Goal: Use online tool/utility: Utilize a website feature to perform a specific function

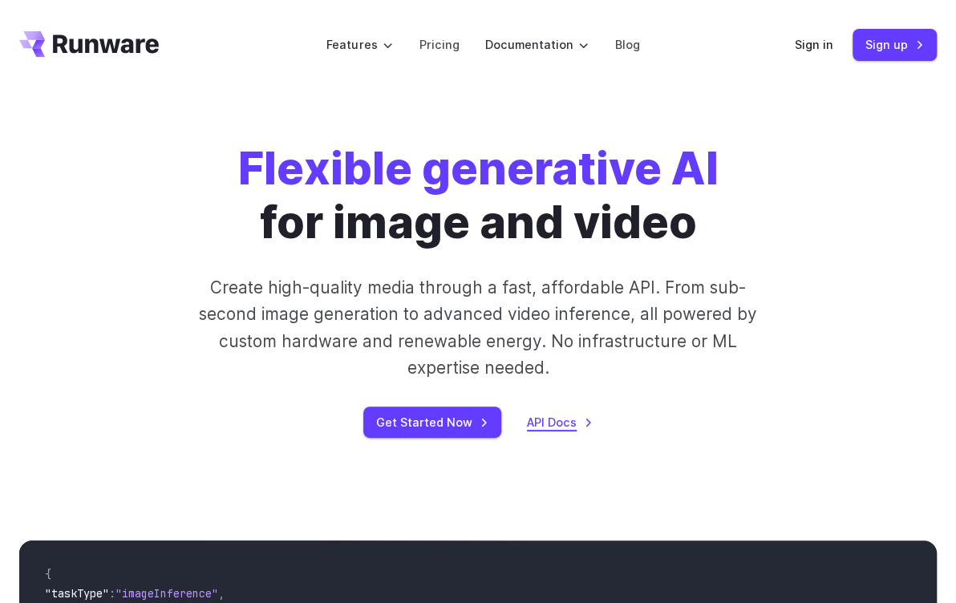
click at [549, 422] on link "API Docs" at bounding box center [560, 422] width 66 height 18
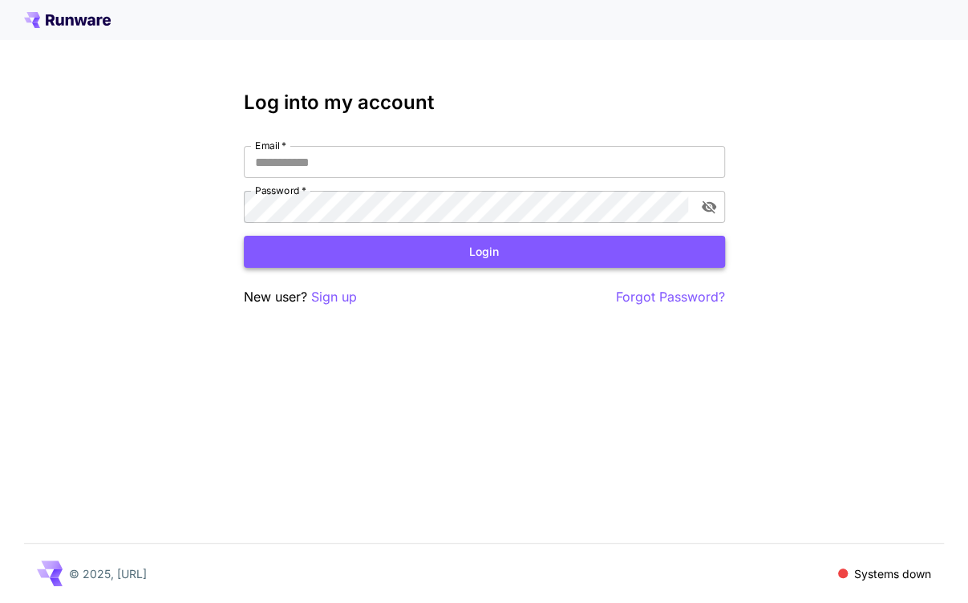
type input "**********"
click at [484, 249] on button "Login" at bounding box center [484, 252] width 481 height 33
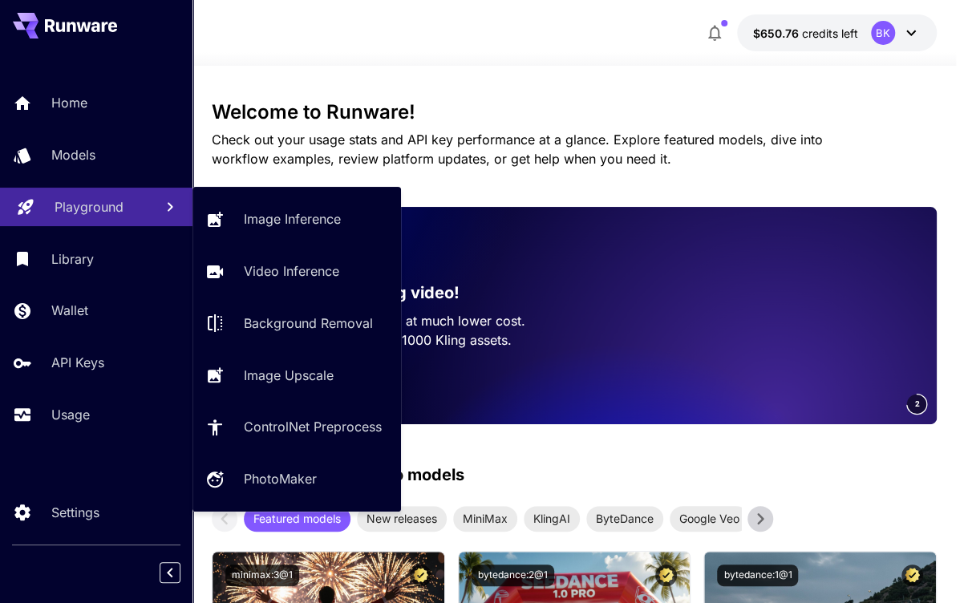
click at [94, 207] on p "Playground" at bounding box center [89, 206] width 69 height 19
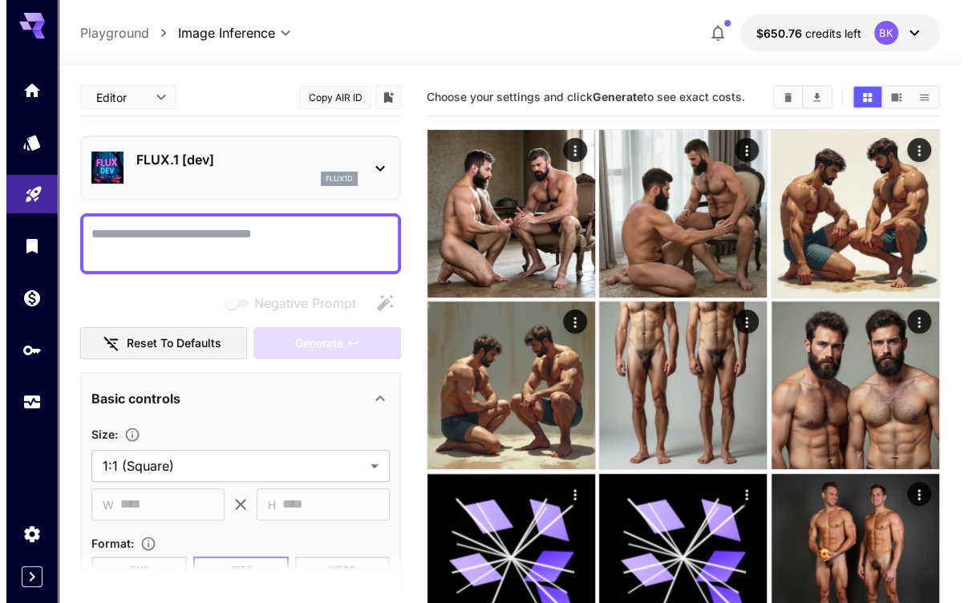
scroll to position [320, 0]
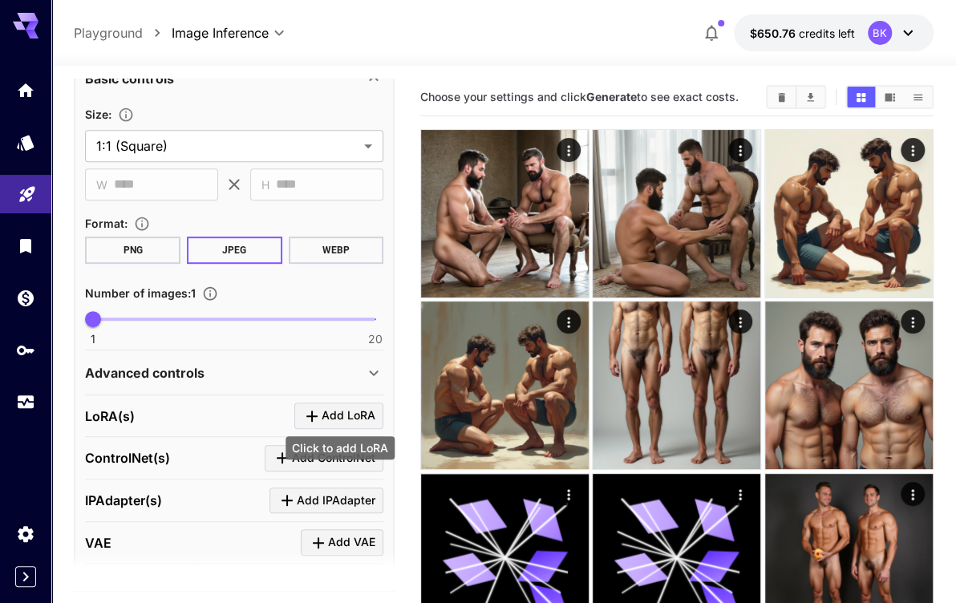
click at [340, 413] on span "Add LoRA" at bounding box center [348, 416] width 54 height 20
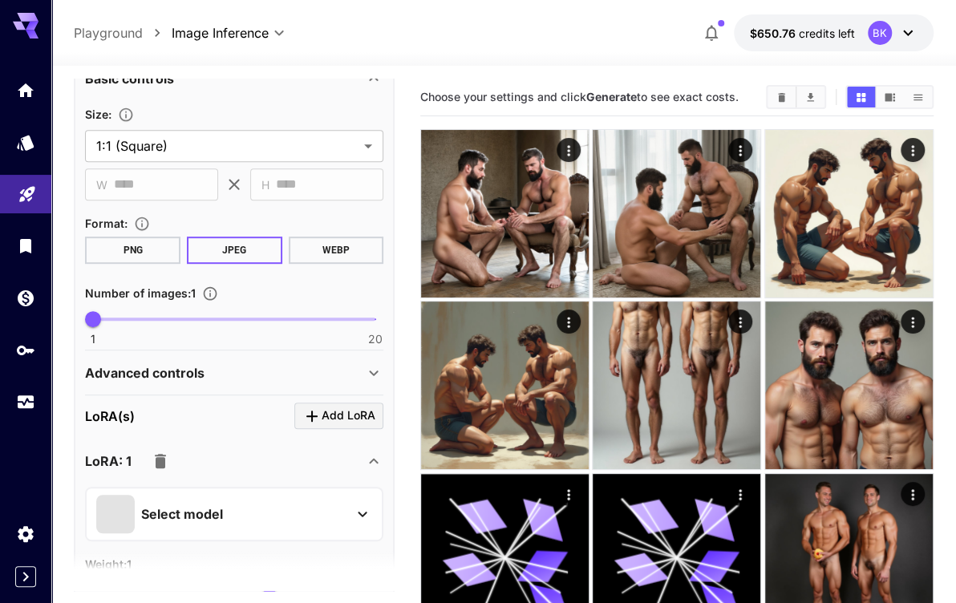
click at [307, 503] on div "Select model" at bounding box center [221, 514] width 250 height 38
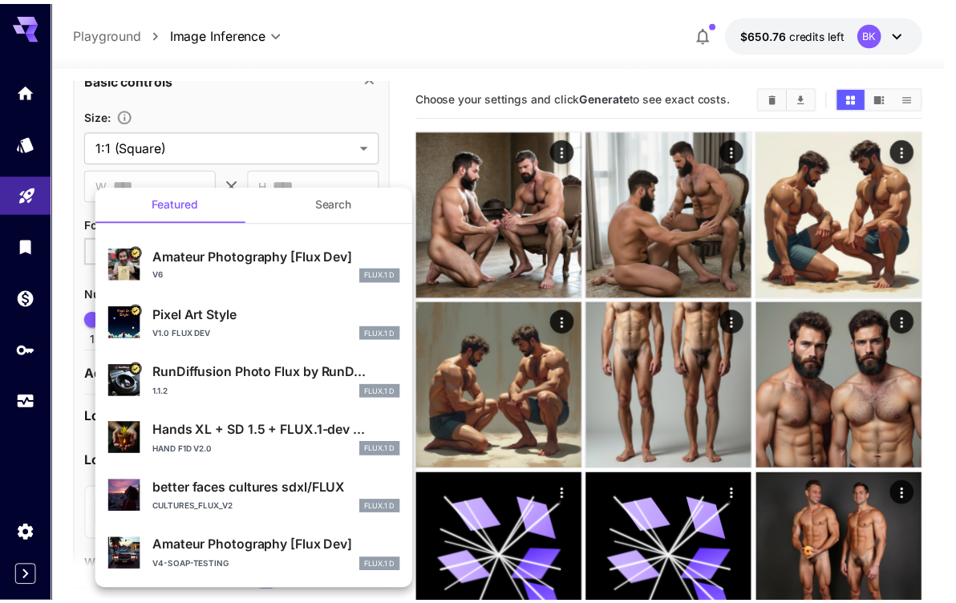
scroll to position [0, 0]
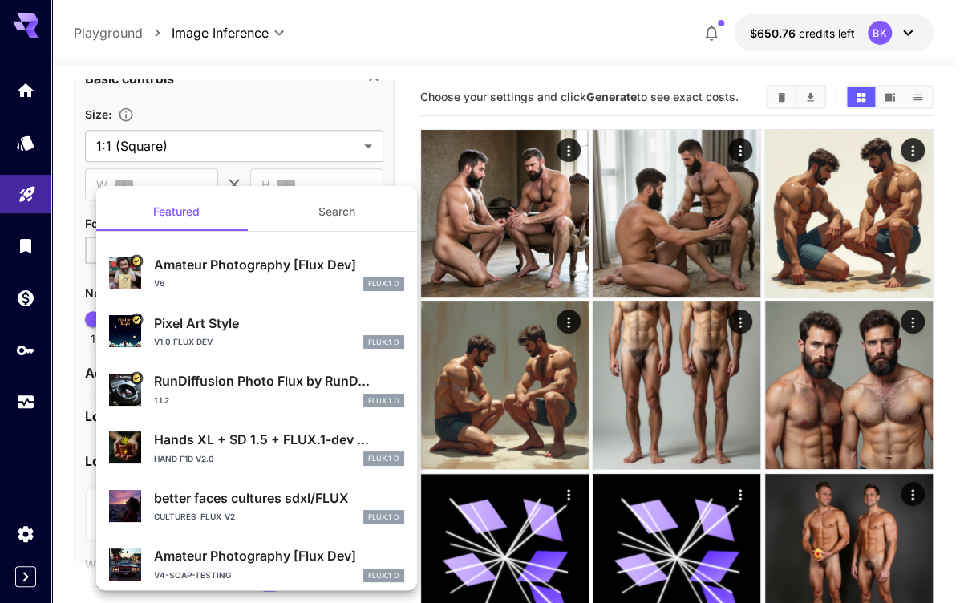
click at [322, 204] on button "Search" at bounding box center [337, 211] width 160 height 38
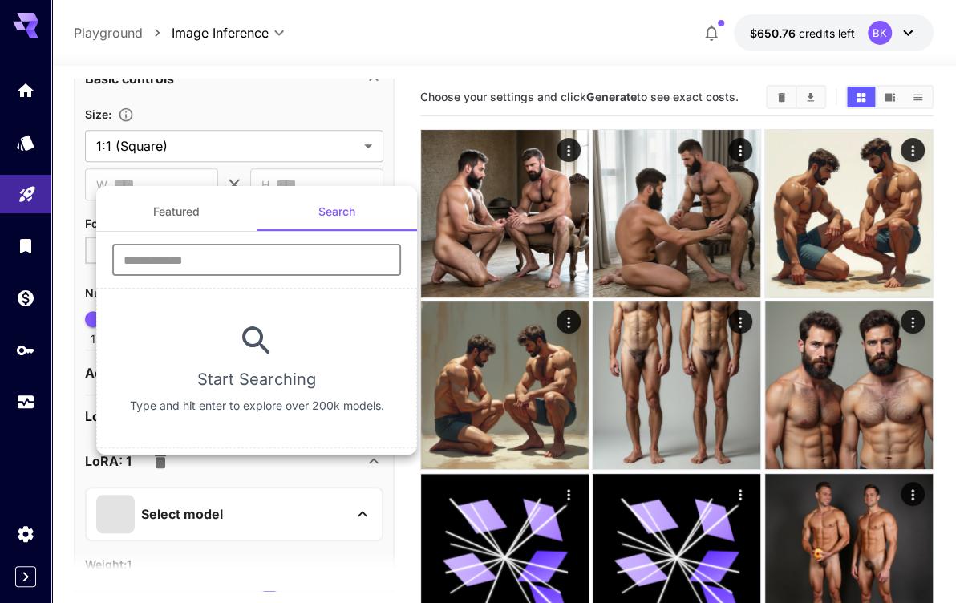
click at [221, 253] on input "text" at bounding box center [256, 260] width 289 height 32
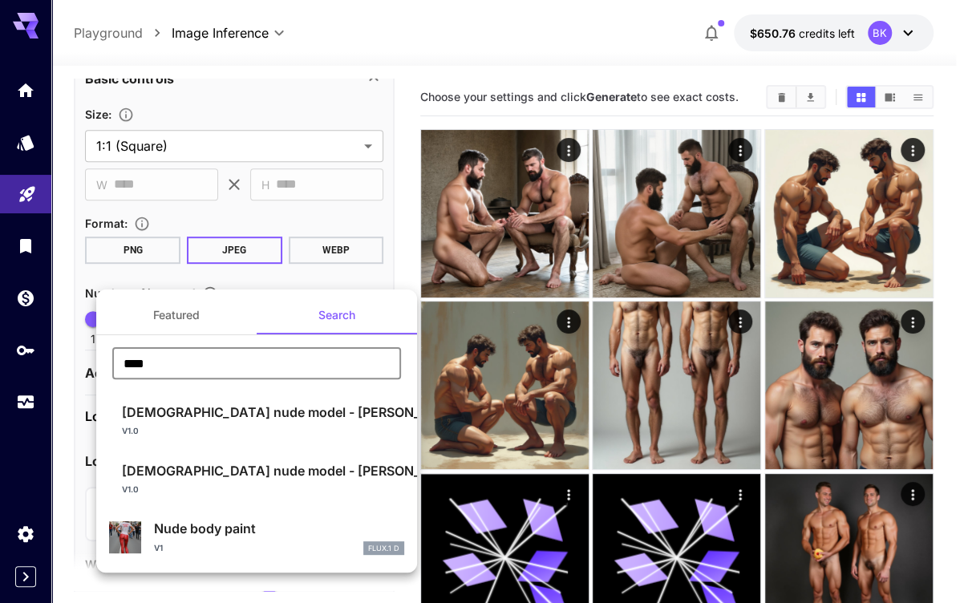
drag, startPoint x: 192, startPoint y: 368, endPoint x: 87, endPoint y: 367, distance: 105.0
click at [87, 367] on div "Featured Search **** ​ [DEMOGRAPHIC_DATA] nude model - [PERSON_NAME]... v1.0 FL…" at bounding box center [160, 240] width 321 height 481
type input "****"
click at [180, 321] on button "Featured" at bounding box center [176, 315] width 160 height 38
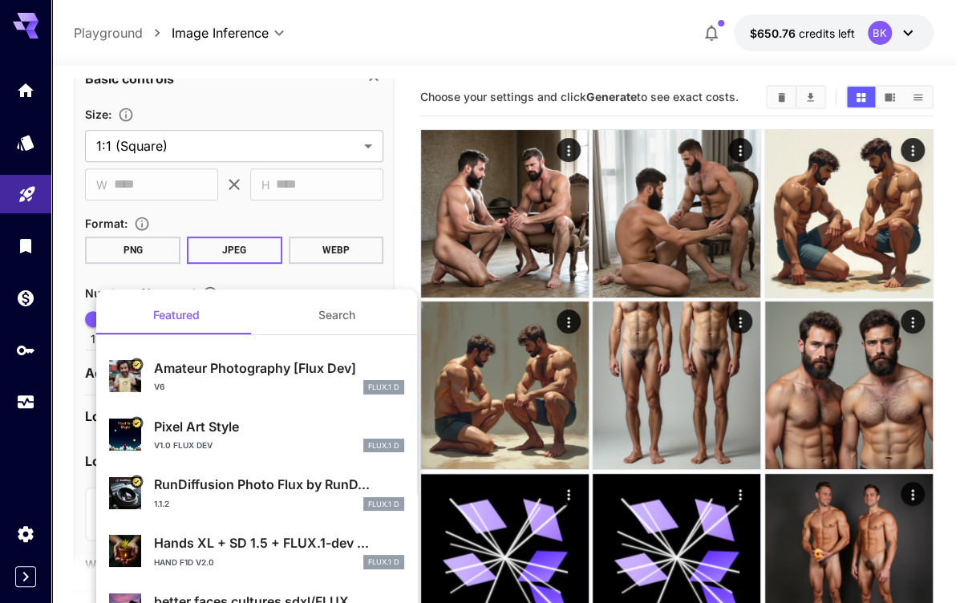
click at [301, 280] on div at bounding box center [484, 301] width 968 height 603
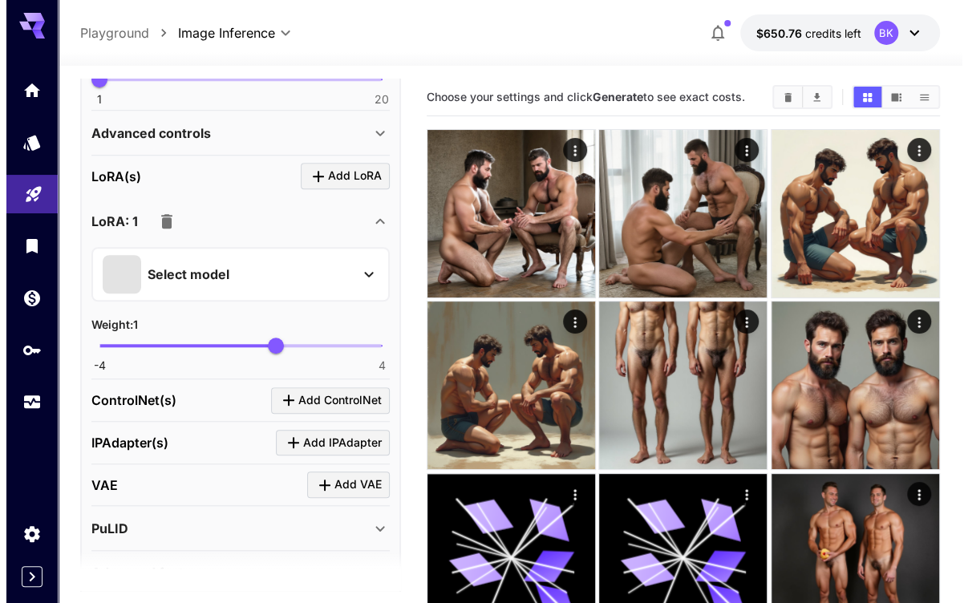
scroll to position [641, 0]
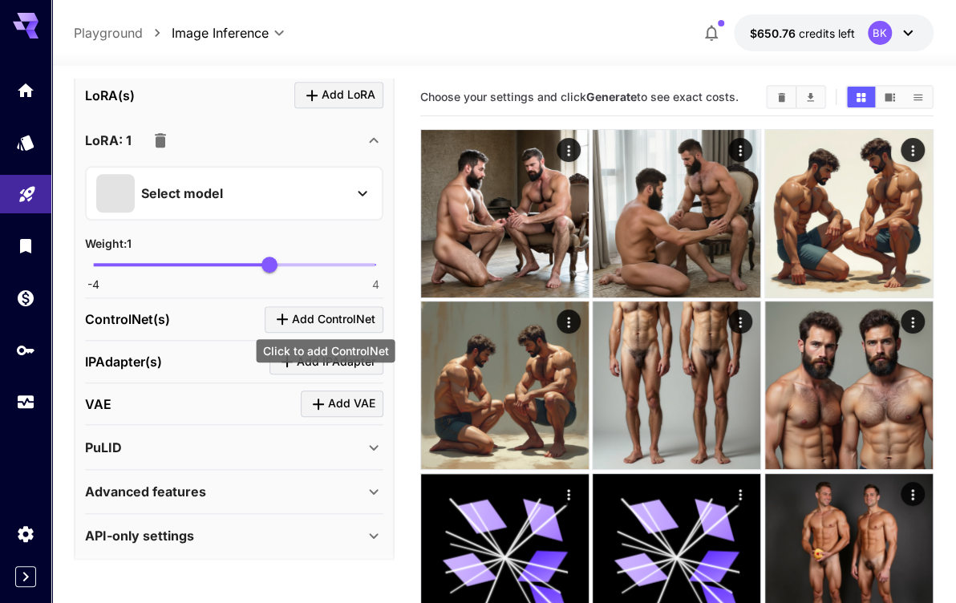
click at [285, 317] on icon "Click to add ControlNet" at bounding box center [282, 318] width 19 height 19
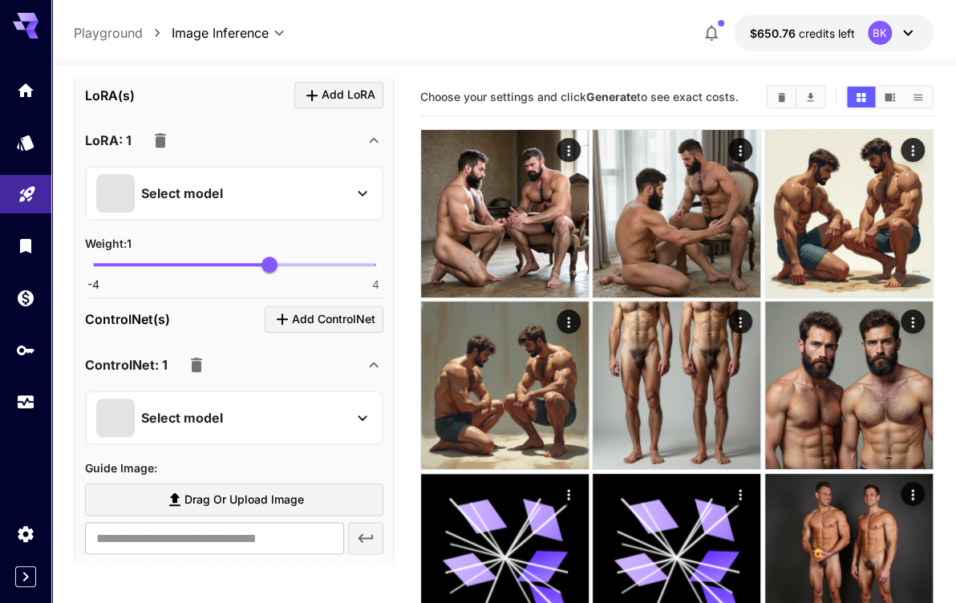
click at [257, 400] on div "Select model" at bounding box center [221, 417] width 250 height 38
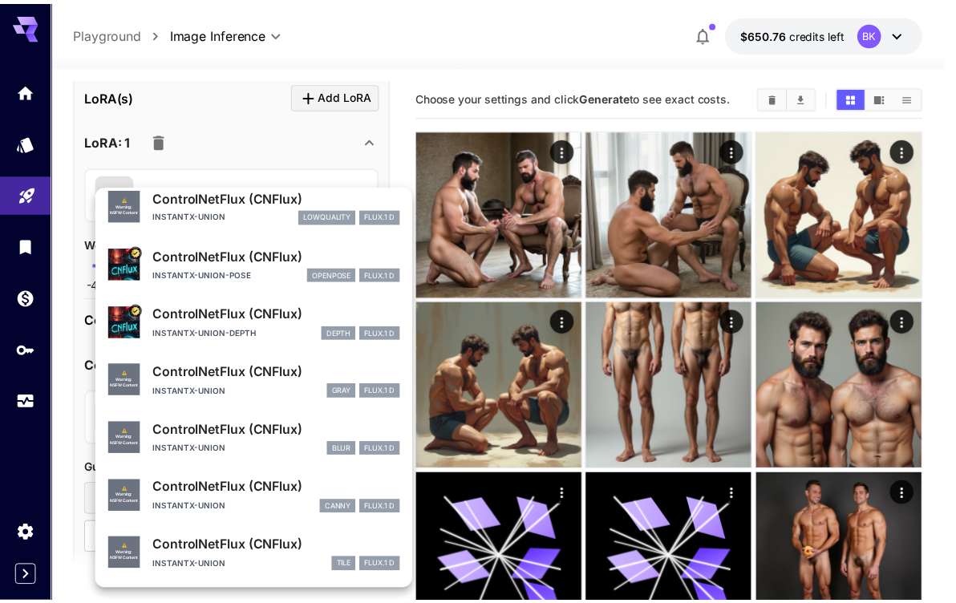
scroll to position [0, 0]
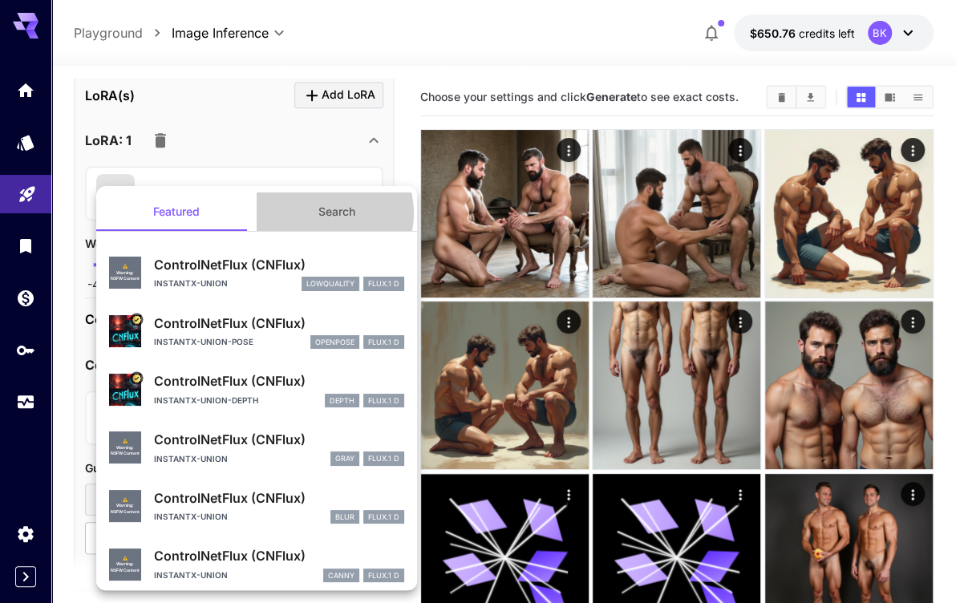
click at [318, 213] on button "Search" at bounding box center [337, 211] width 160 height 38
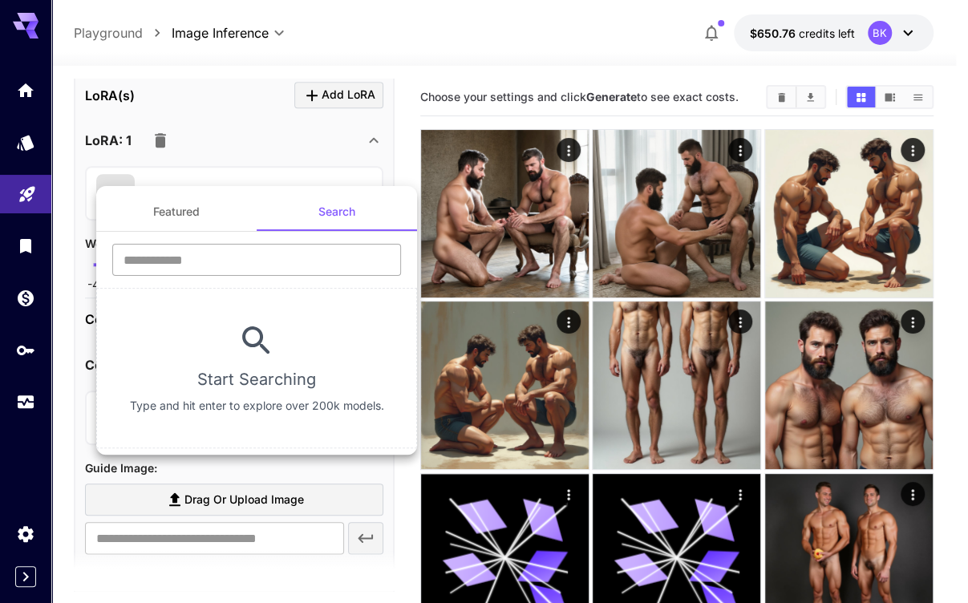
click at [266, 261] on input "text" at bounding box center [256, 260] width 289 height 32
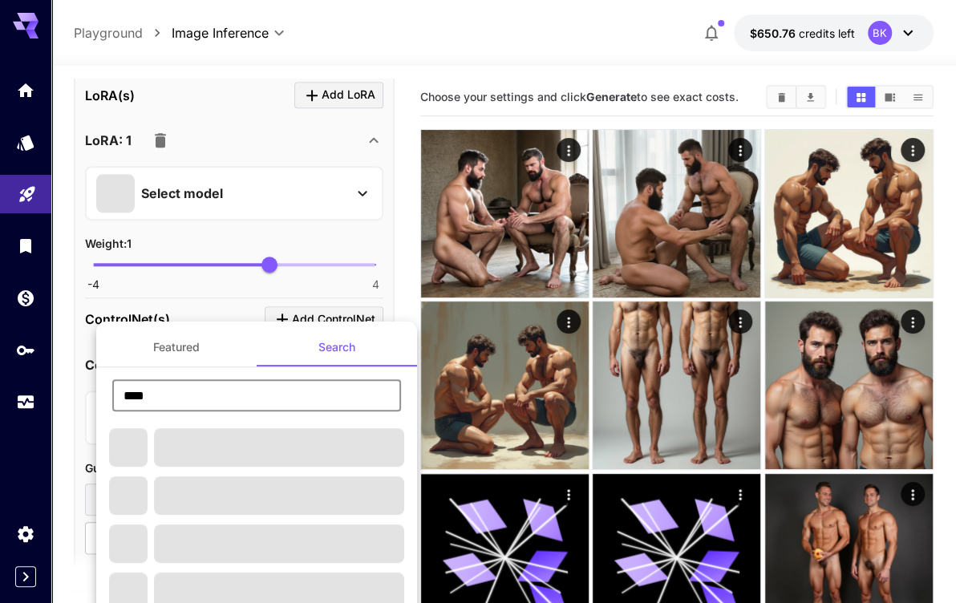
type input "****"
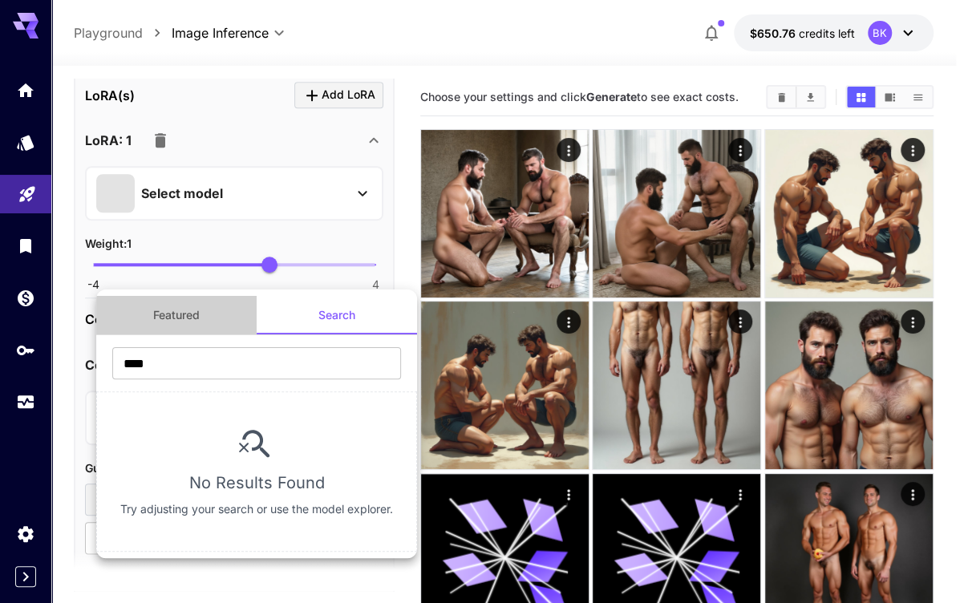
click at [176, 314] on button "Featured" at bounding box center [176, 315] width 160 height 38
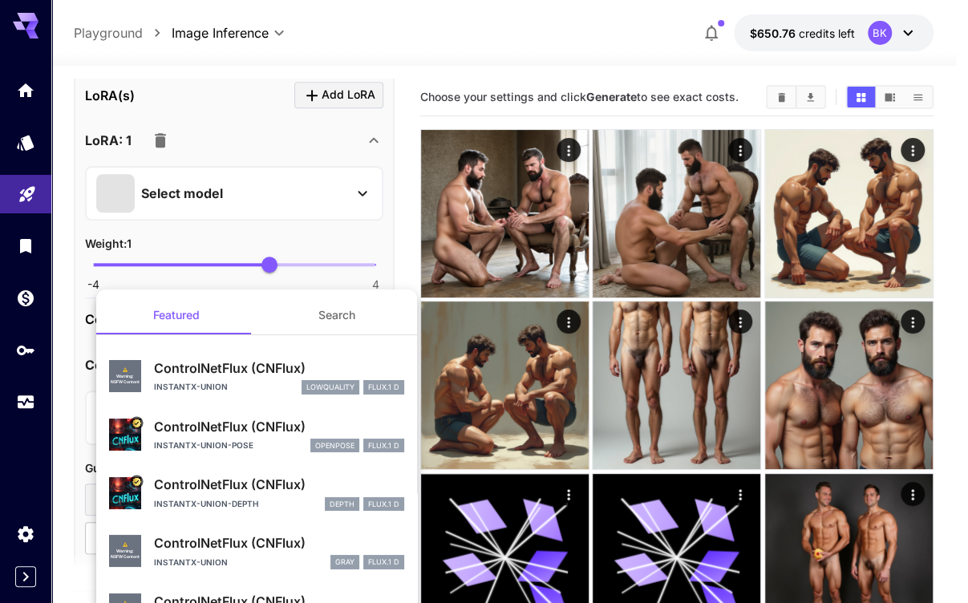
click at [398, 231] on div at bounding box center [484, 301] width 968 height 603
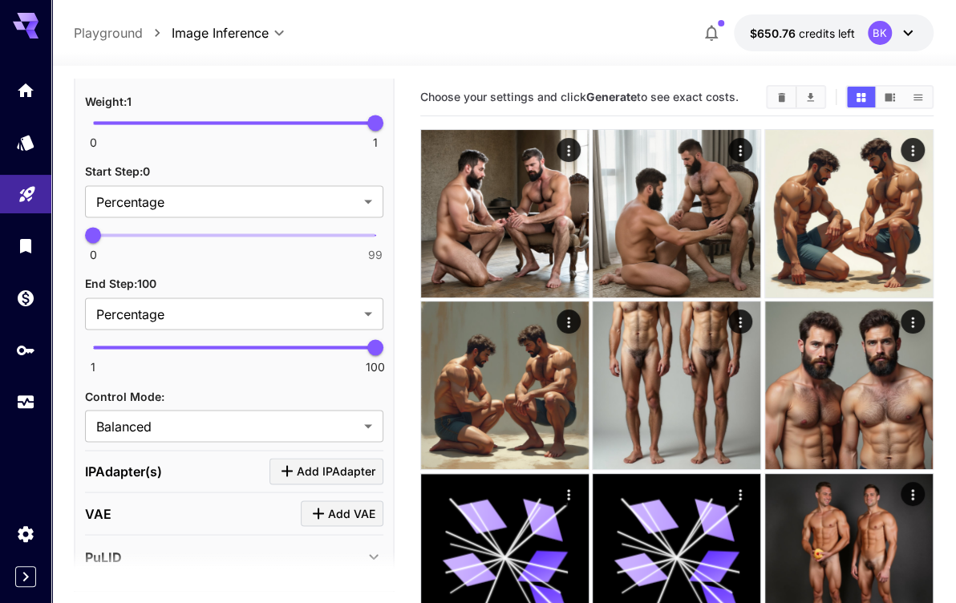
scroll to position [1234, 0]
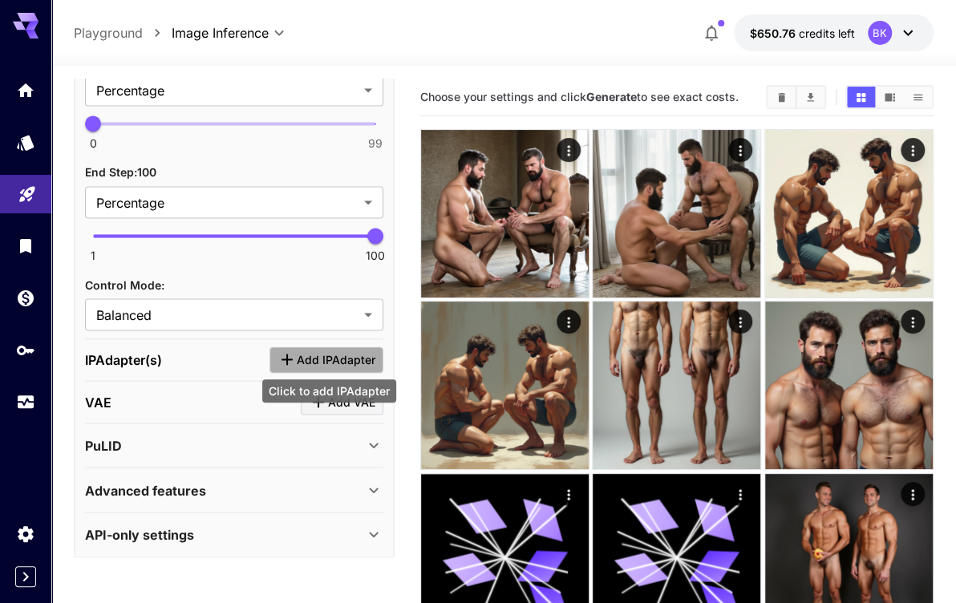
click at [305, 354] on span "Add IPAdapter" at bounding box center [336, 360] width 79 height 20
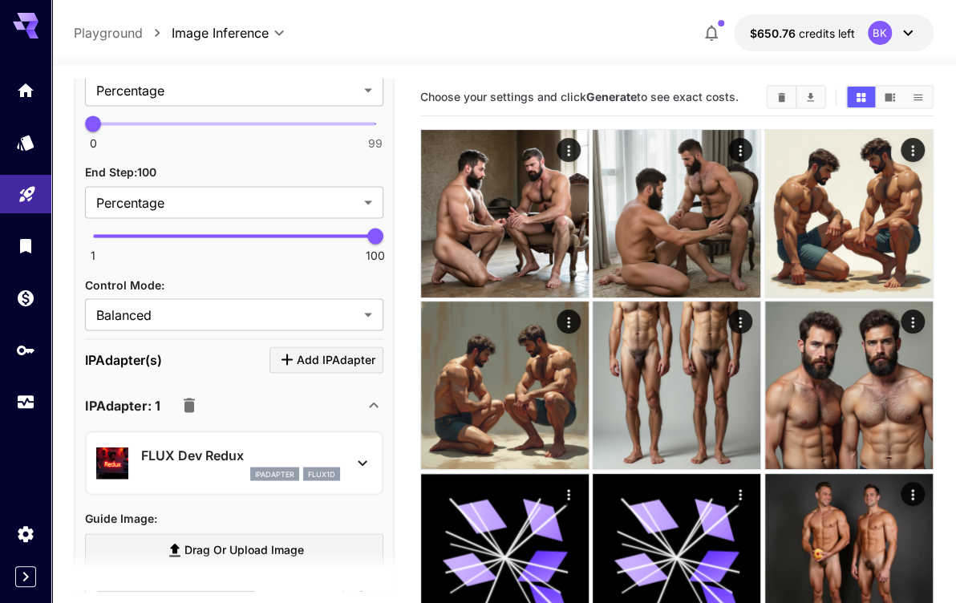
click at [222, 456] on p "FLUX Dev Redux" at bounding box center [240, 454] width 199 height 19
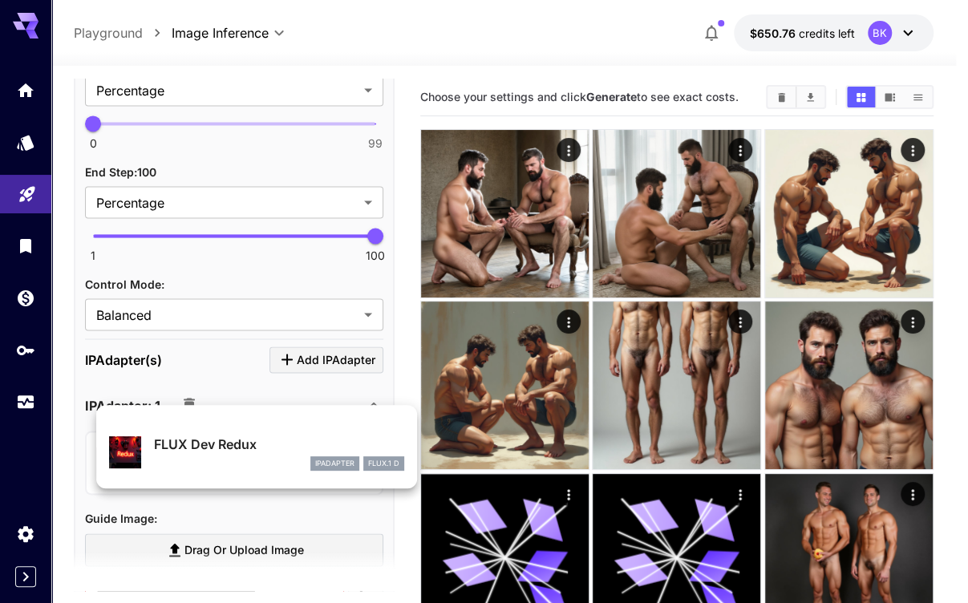
click at [245, 375] on div at bounding box center [484, 301] width 968 height 603
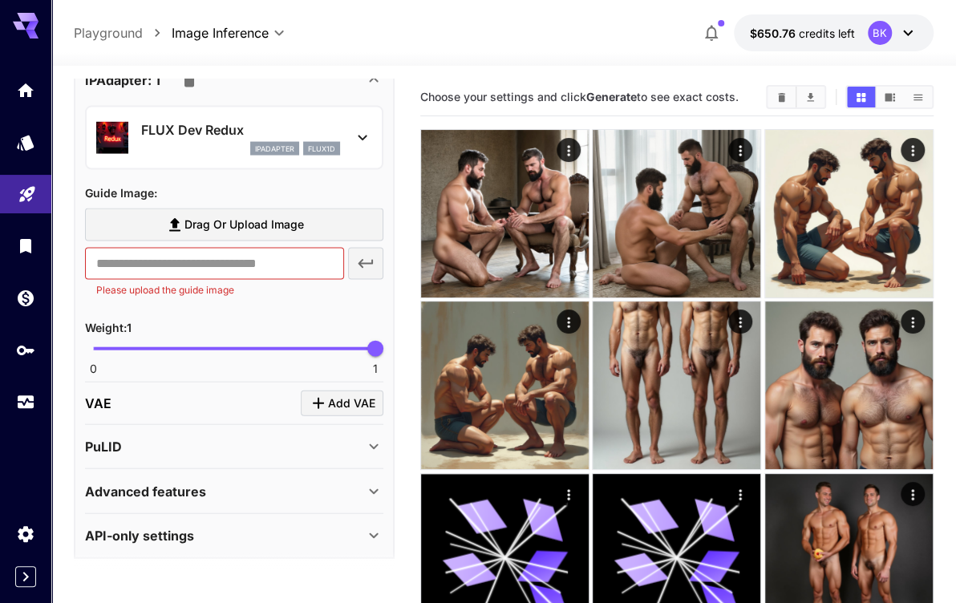
scroll to position [1559, 0]
click at [281, 525] on div "API-only settings" at bounding box center [224, 534] width 279 height 19
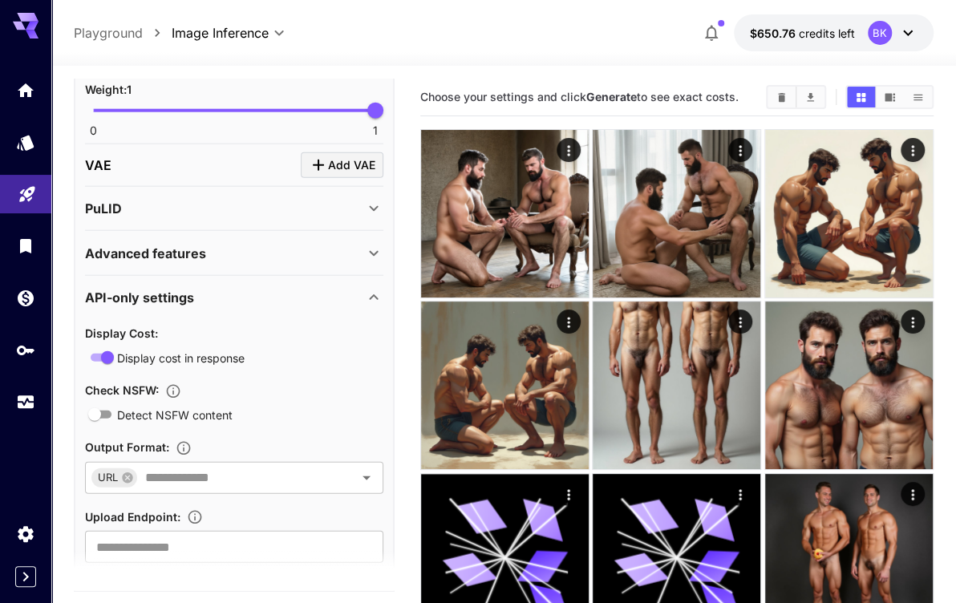
scroll to position [1831, 0]
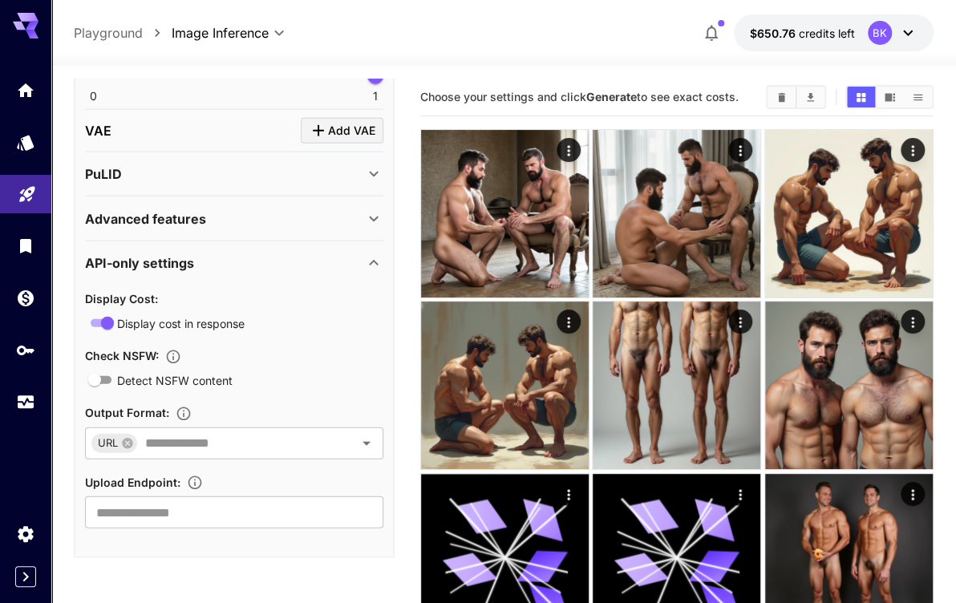
click at [261, 255] on div "API-only settings" at bounding box center [224, 262] width 279 height 19
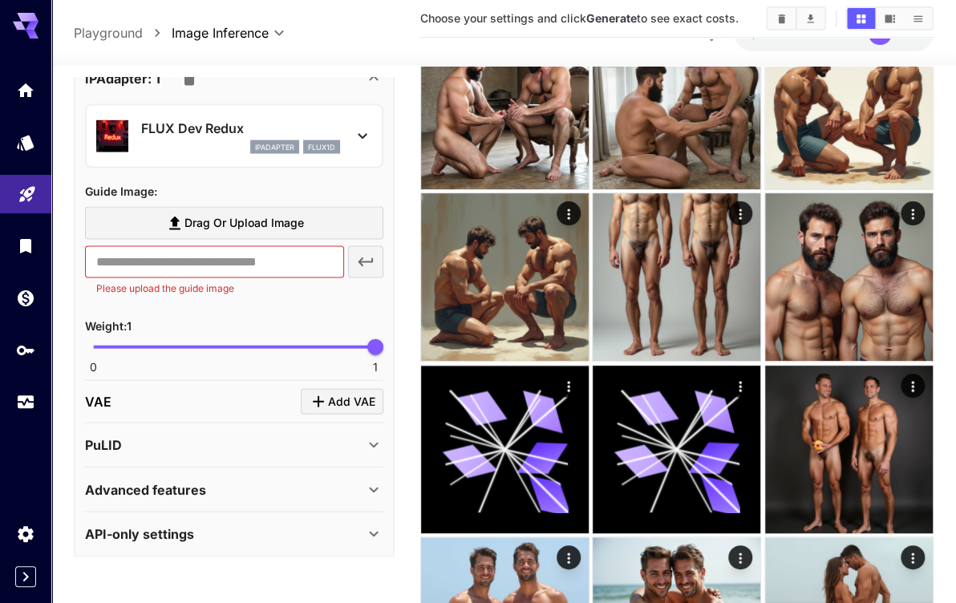
scroll to position [160, 0]
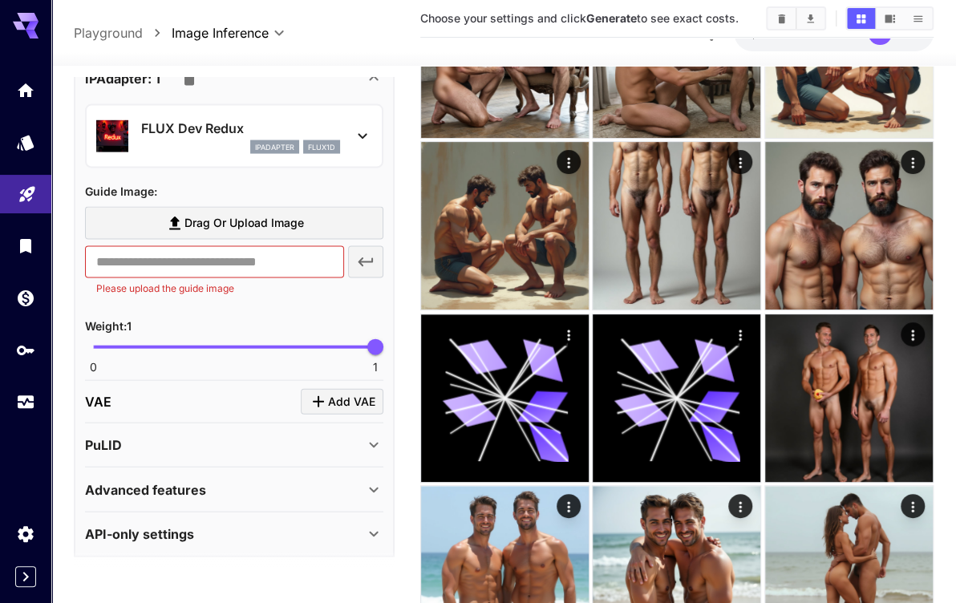
click at [237, 470] on div "Advanced features" at bounding box center [234, 489] width 298 height 38
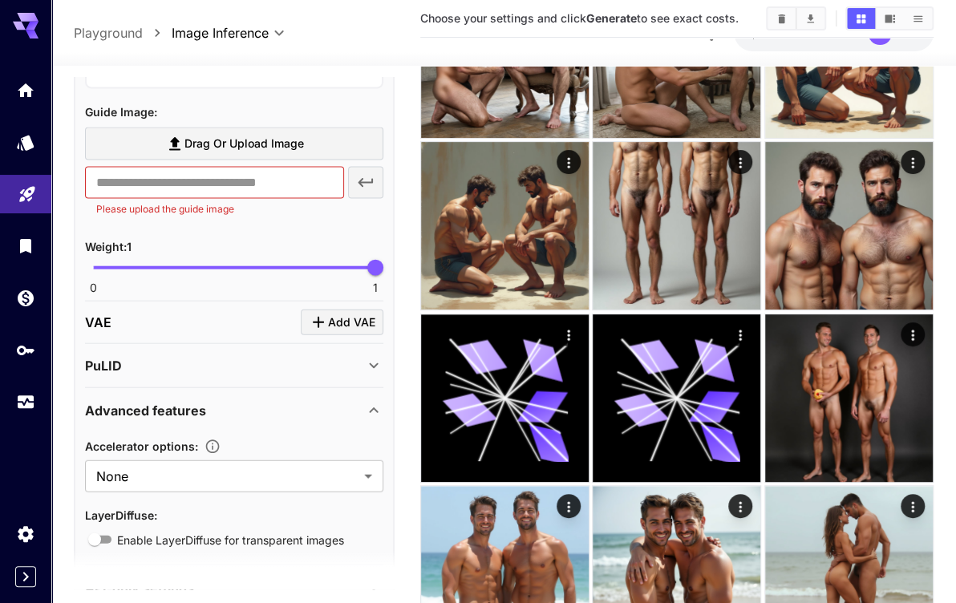
scroll to position [1692, 0]
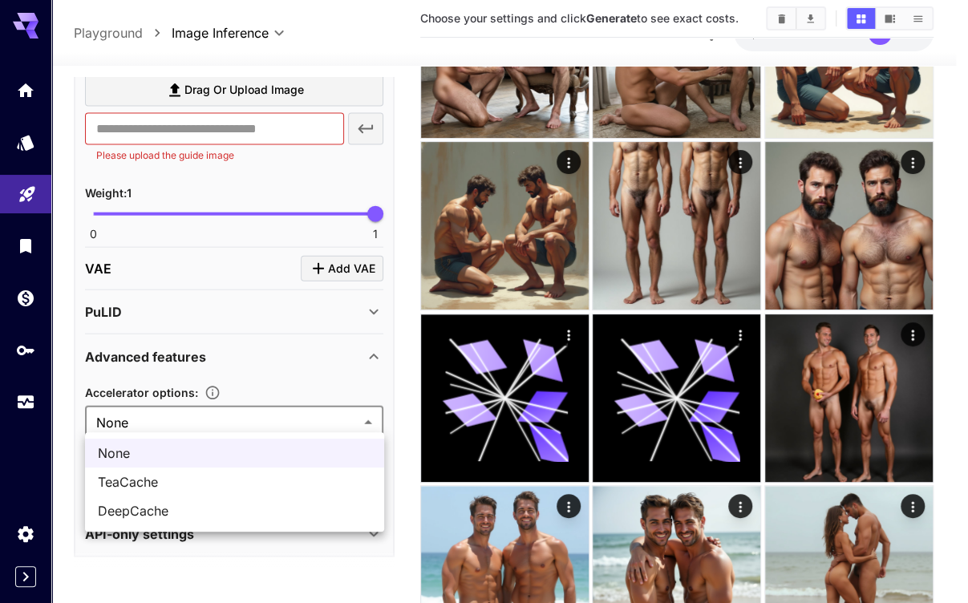
click at [272, 362] on div at bounding box center [484, 301] width 968 height 603
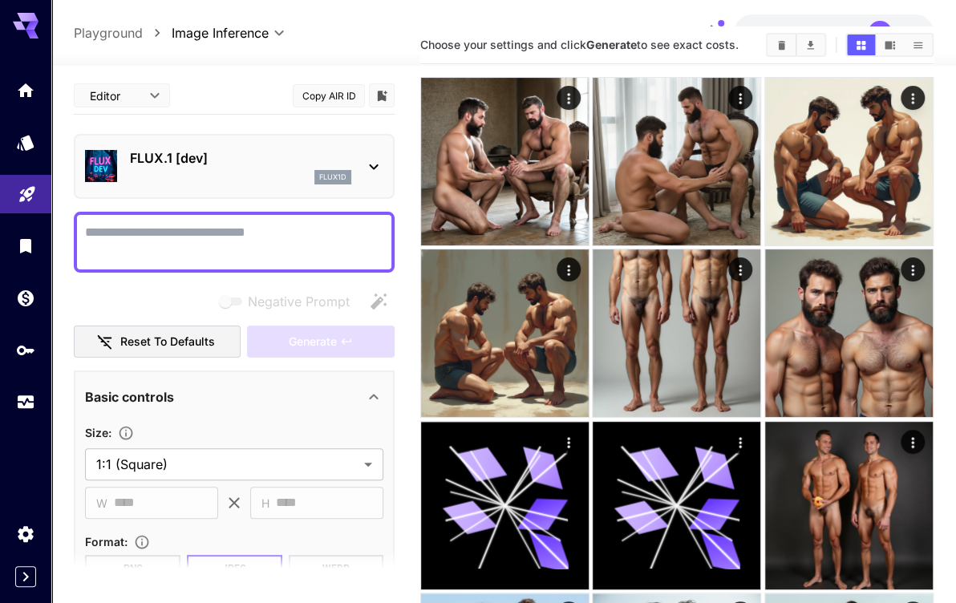
scroll to position [0, 0]
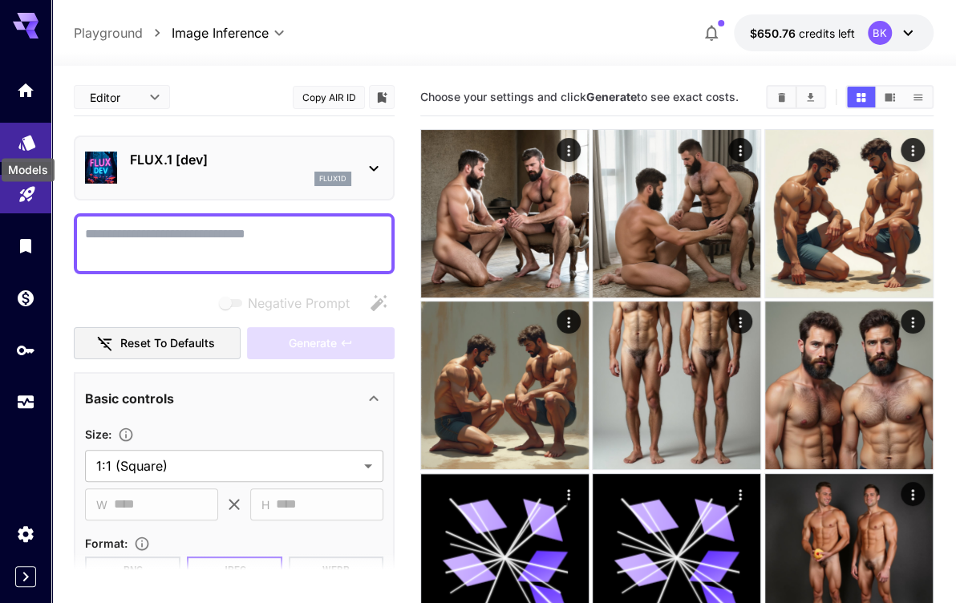
click at [25, 135] on icon "Models" at bounding box center [26, 137] width 17 height 15
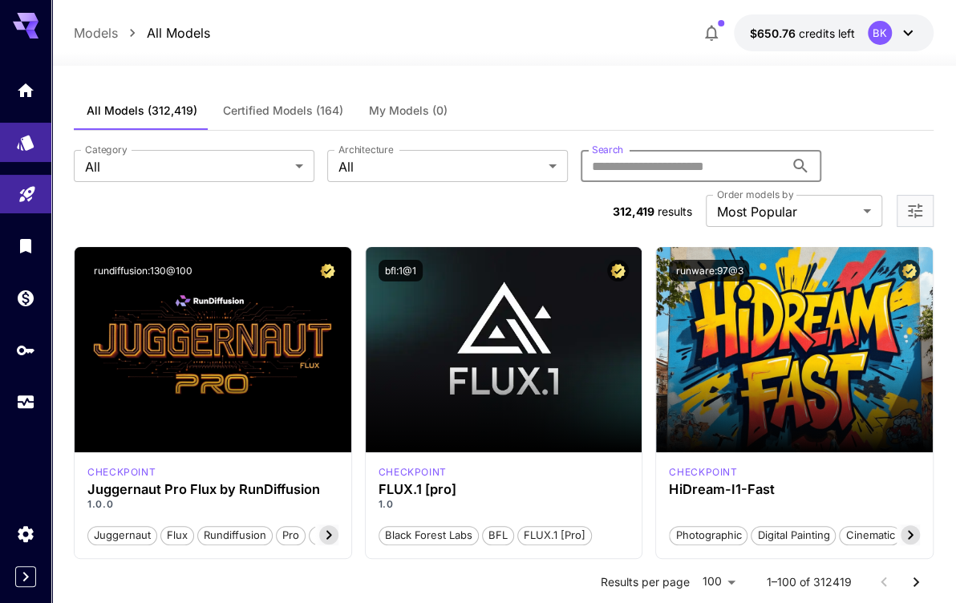
click at [662, 166] on input "Search" at bounding box center [682, 166] width 204 height 32
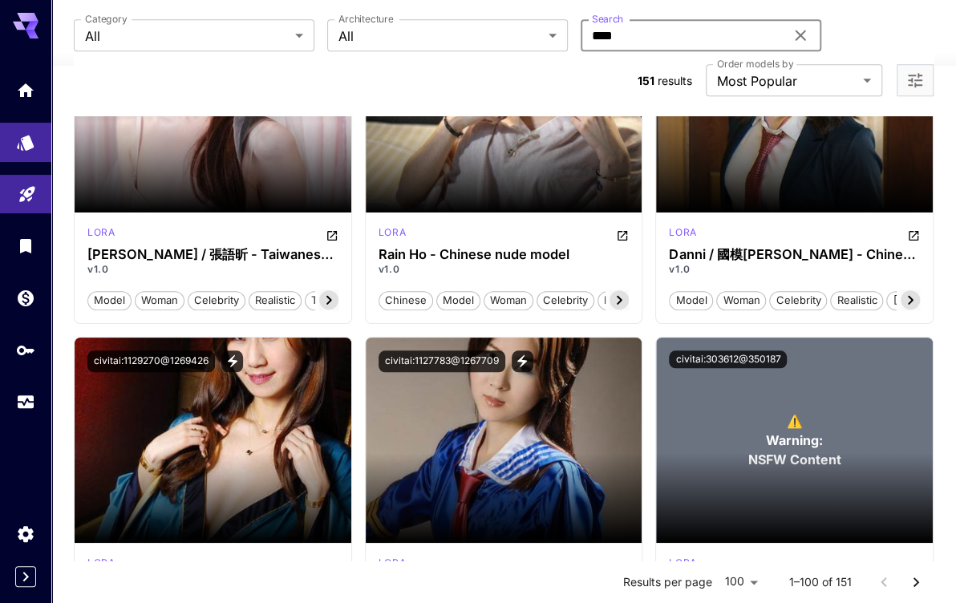
scroll to position [8177, 0]
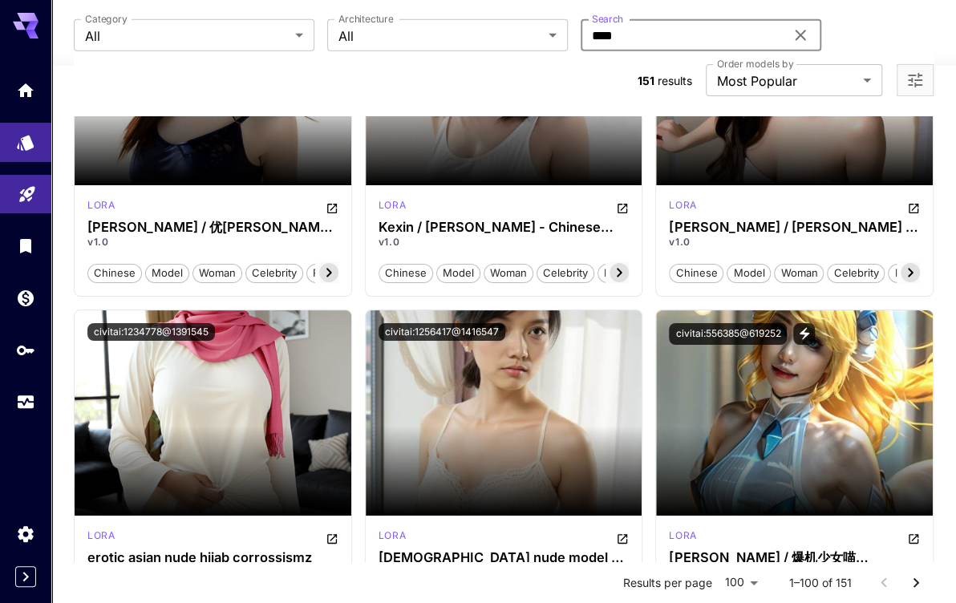
click at [672, 41] on input "****" at bounding box center [682, 35] width 204 height 32
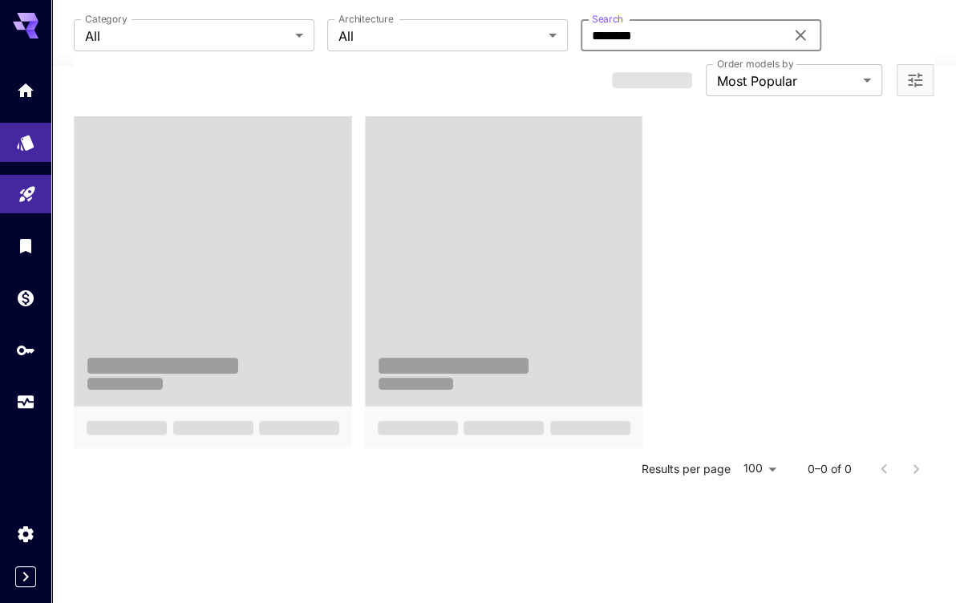
type input "********"
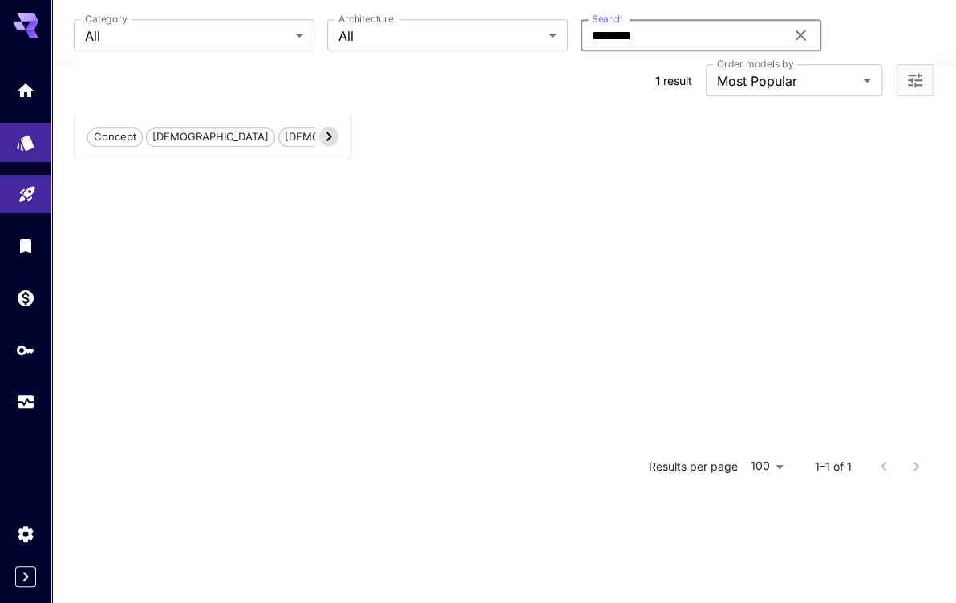
scroll to position [402, 0]
click at [156, 137] on span "[DEMOGRAPHIC_DATA]" at bounding box center [210, 138] width 127 height 16
click at [327, 138] on icon at bounding box center [329, 137] width 6 height 9
click at [327, 137] on icon at bounding box center [328, 136] width 19 height 19
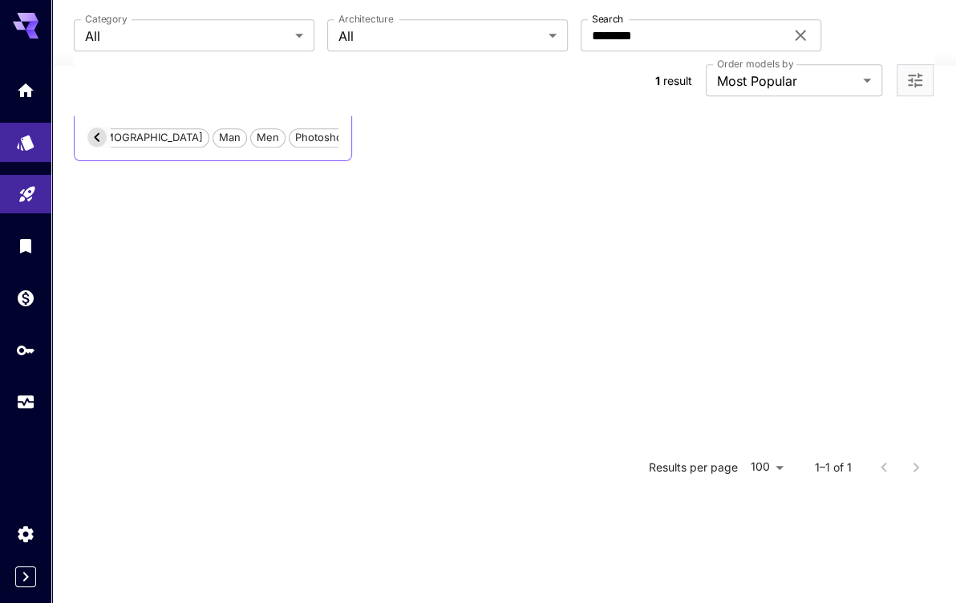
scroll to position [0, 220]
click at [96, 131] on icon at bounding box center [96, 136] width 19 height 19
click at [93, 132] on icon at bounding box center [96, 136] width 19 height 19
click at [93, 131] on icon at bounding box center [96, 136] width 19 height 19
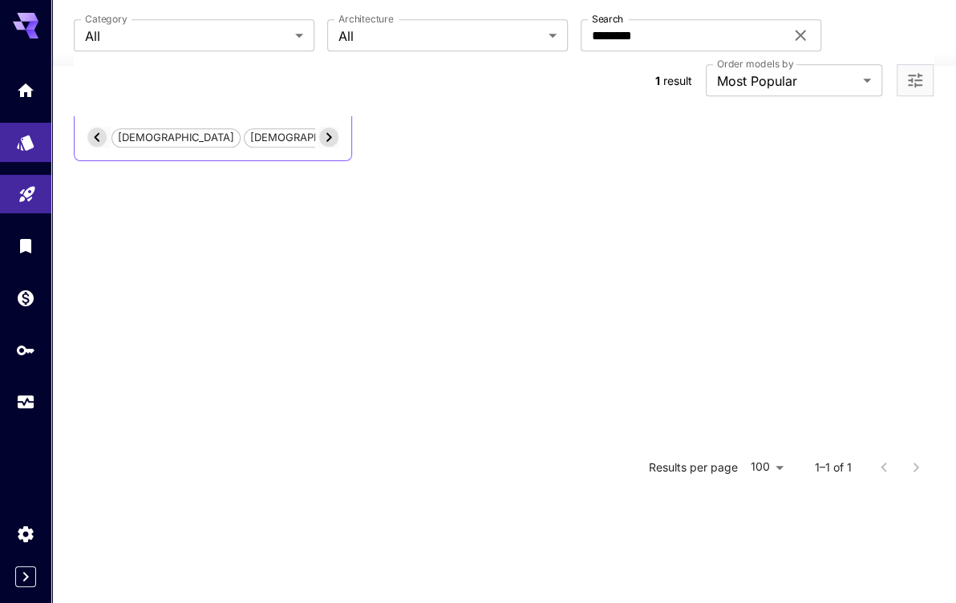
click at [89, 131] on icon at bounding box center [96, 136] width 19 height 19
click at [89, 132] on span "concept" at bounding box center [115, 138] width 54 height 16
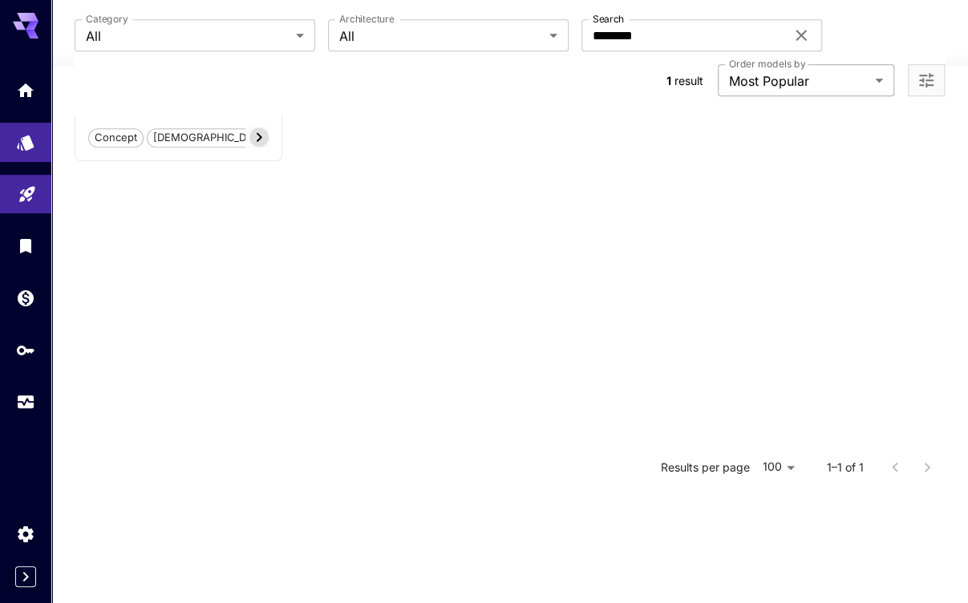
click at [774, 75] on body "**********" at bounding box center [484, 67] width 968 height 939
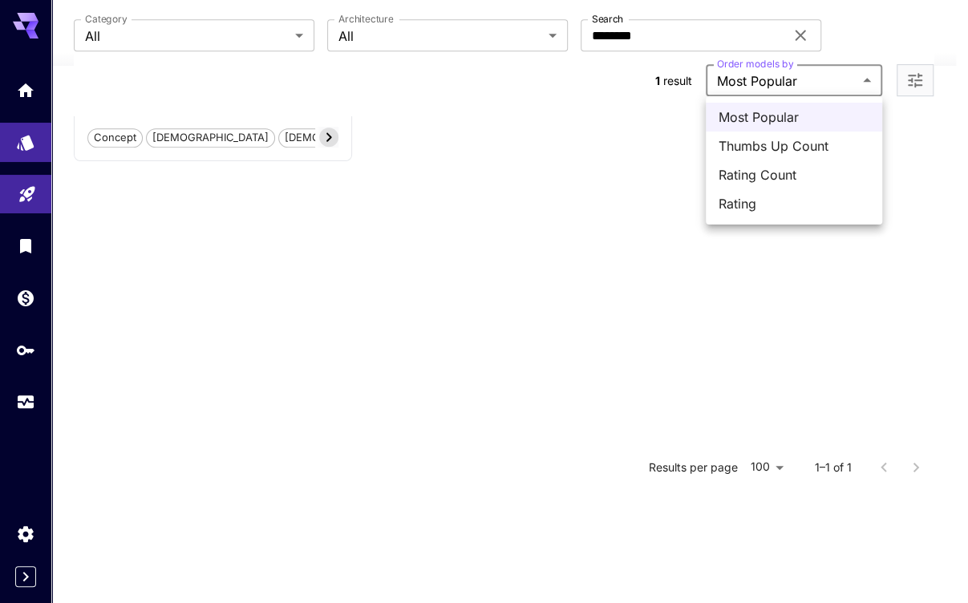
click at [542, 131] on div at bounding box center [484, 301] width 968 height 603
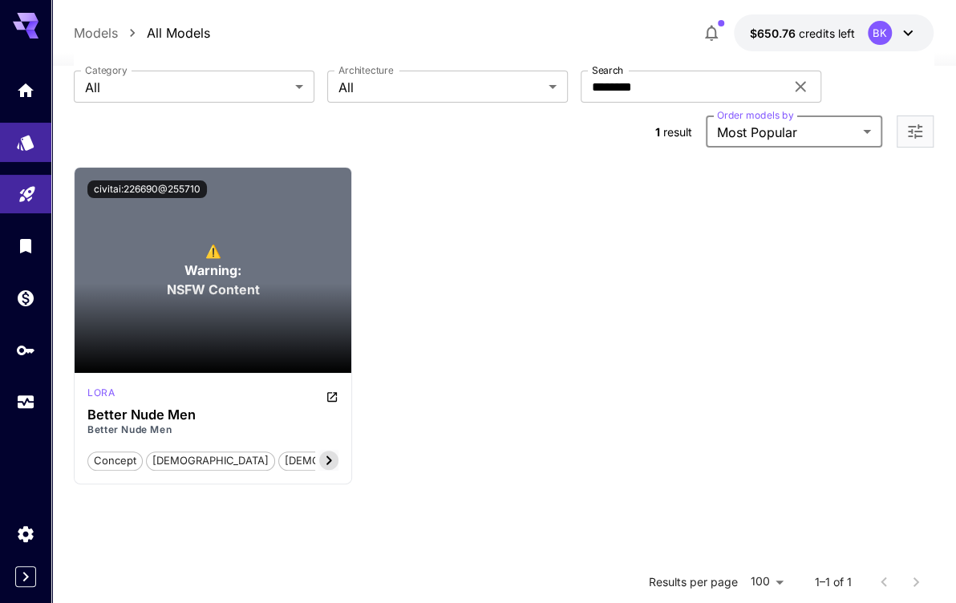
scroll to position [160, 0]
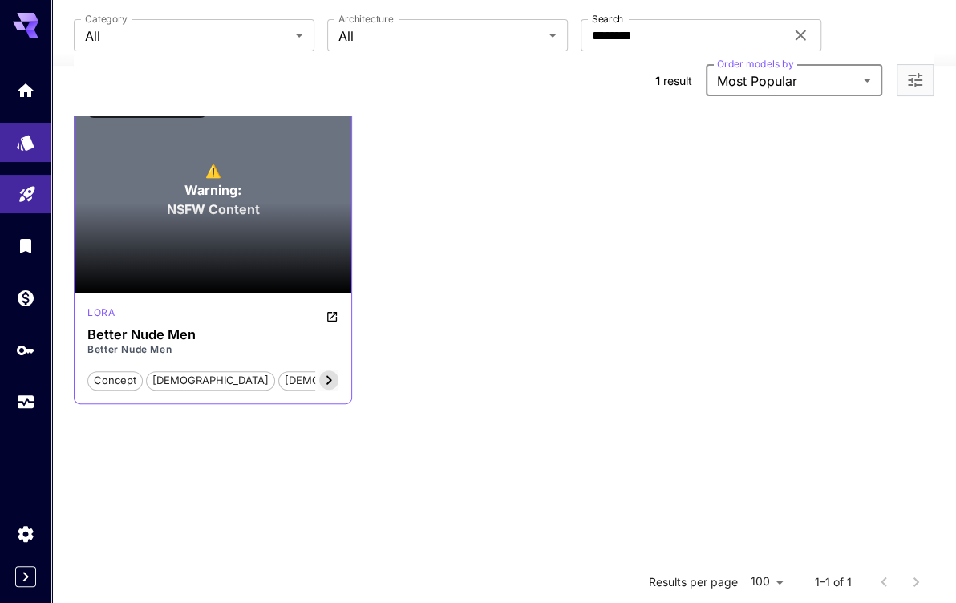
click at [232, 211] on section at bounding box center [213, 248] width 277 height 90
click at [329, 316] on icon "Open in CivitAI" at bounding box center [331, 316] width 13 height 13
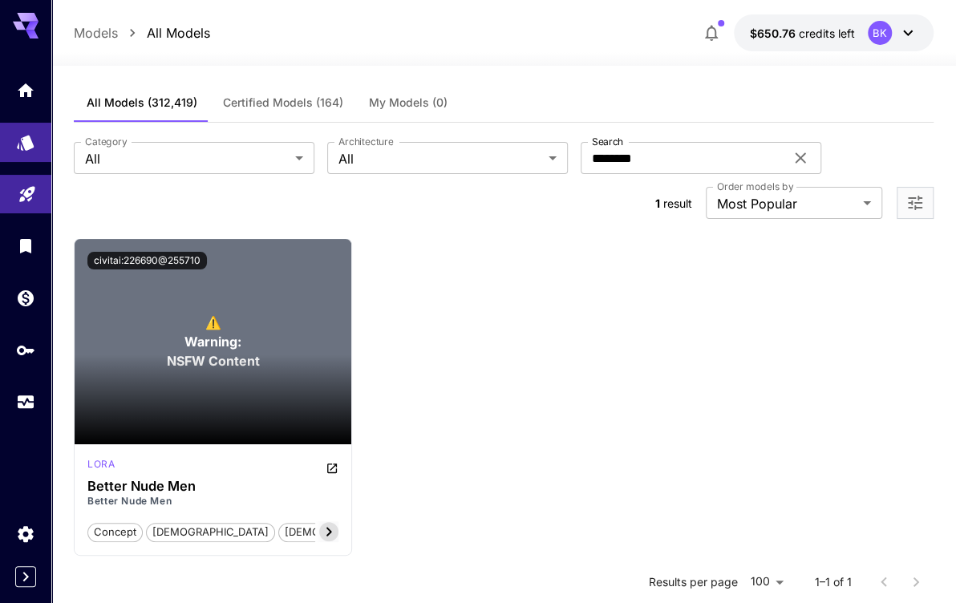
scroll to position [0, 0]
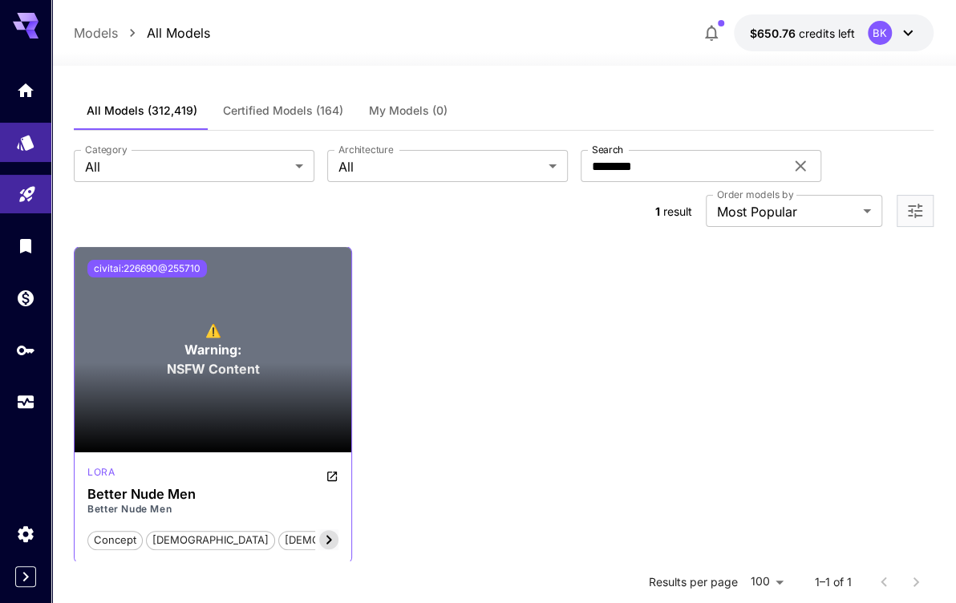
drag, startPoint x: 197, startPoint y: 268, endPoint x: 121, endPoint y: 265, distance: 76.2
click at [121, 265] on button "civitai:226690@255710" at bounding box center [146, 269] width 119 height 18
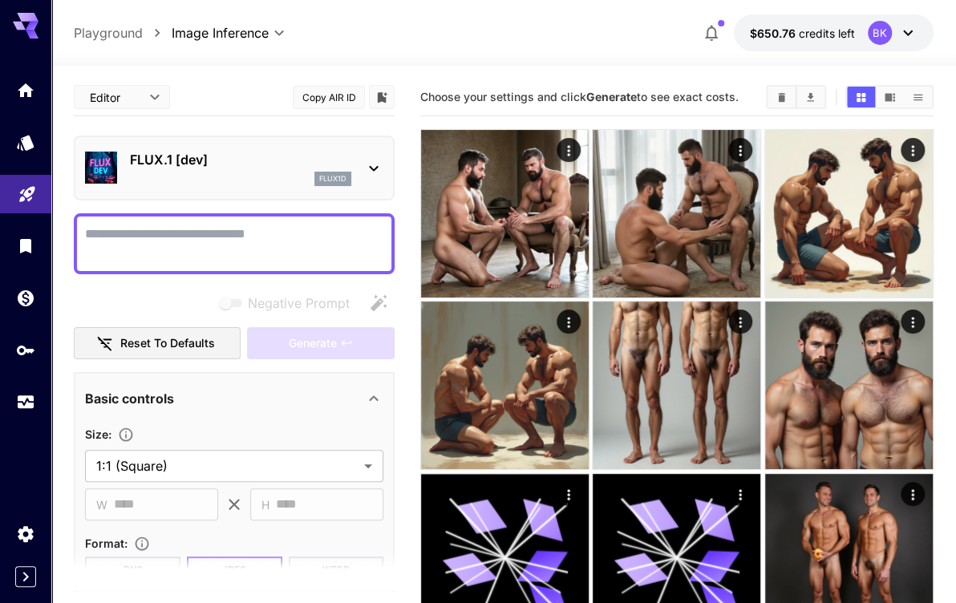
click at [111, 33] on p "Playground" at bounding box center [108, 32] width 69 height 19
click at [25, 236] on icon "Library" at bounding box center [27, 241] width 11 height 14
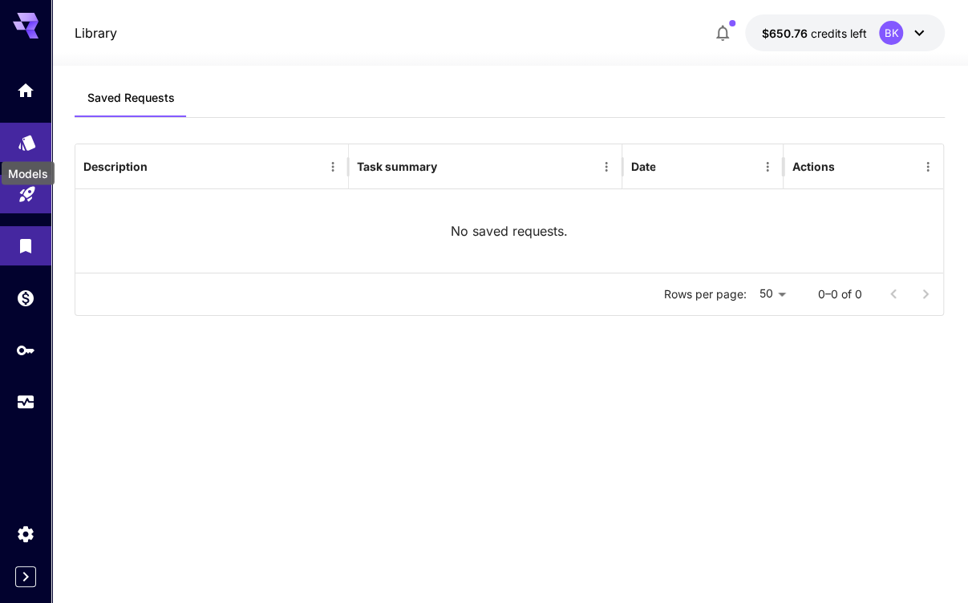
click at [18, 136] on icon "Models" at bounding box center [27, 136] width 19 height 19
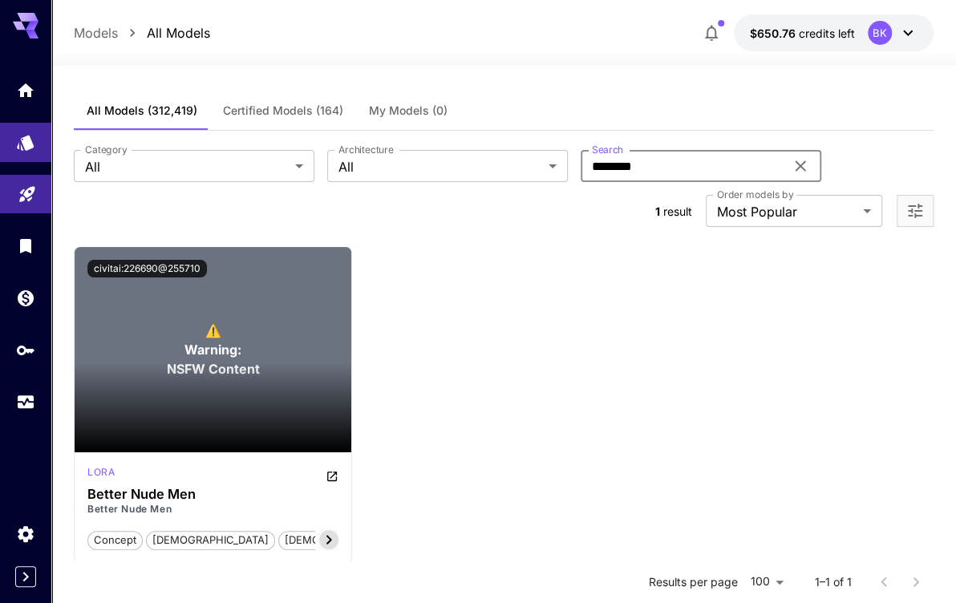
drag, startPoint x: 674, startPoint y: 176, endPoint x: 560, endPoint y: 185, distance: 114.2
click at [560, 185] on section "**********" at bounding box center [503, 188] width 859 height 77
paste input "**********"
type input "**********"
drag, startPoint x: 735, startPoint y: 168, endPoint x: 560, endPoint y: 175, distance: 174.9
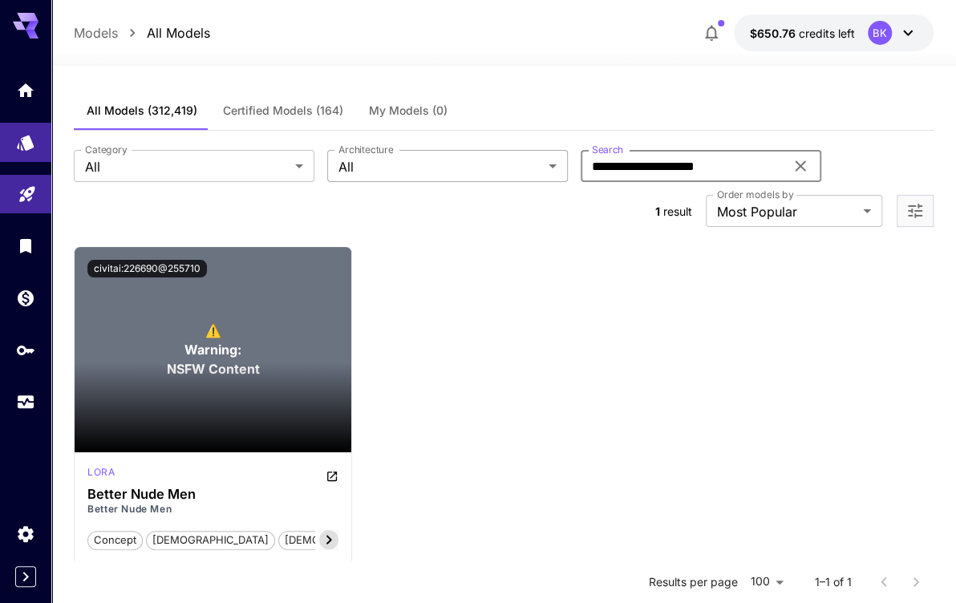
click at [560, 175] on div "**********" at bounding box center [503, 166] width 859 height 32
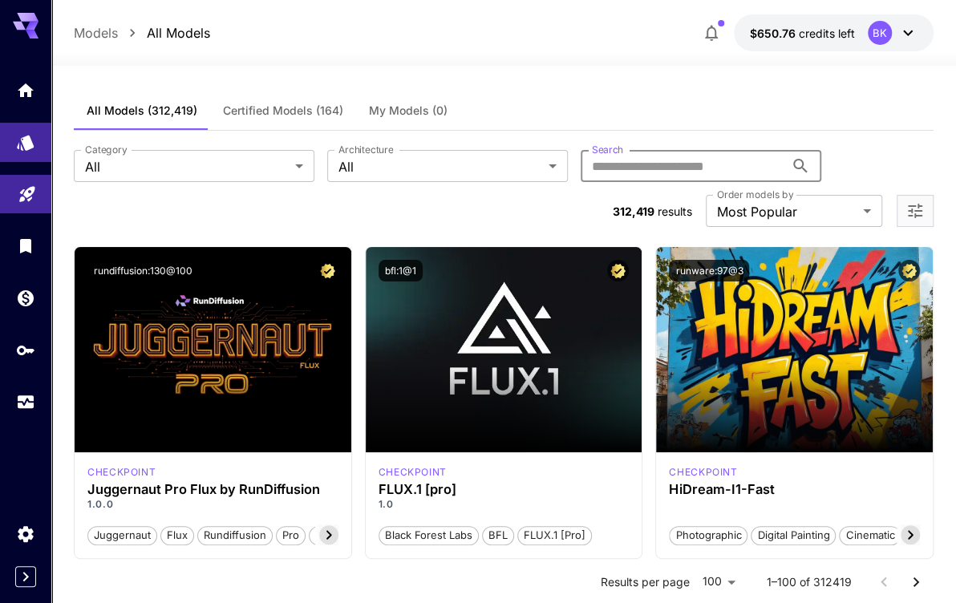
click at [638, 159] on input "Search" at bounding box center [682, 166] width 204 height 32
paste input "**********"
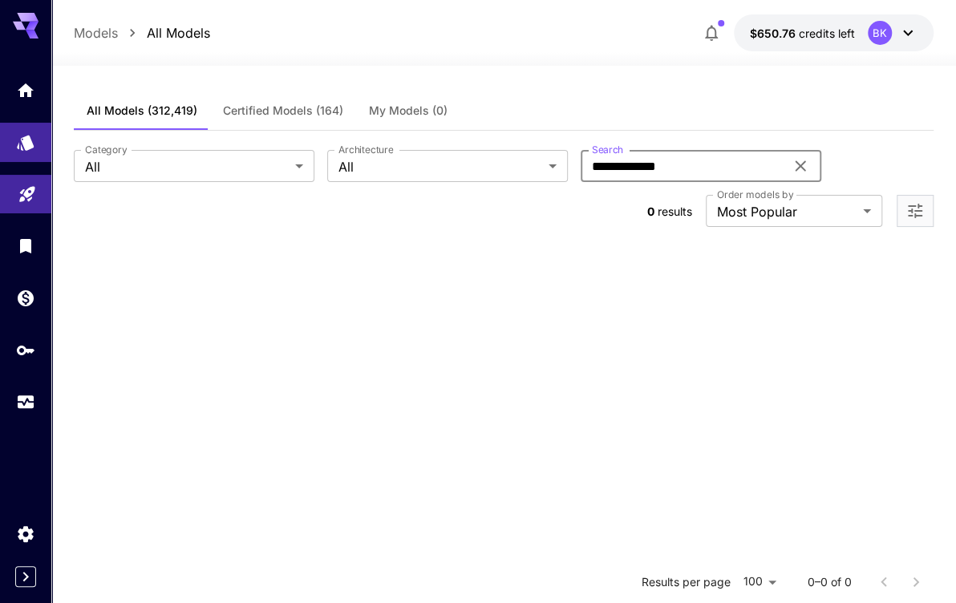
type input "**********"
